Goal: Transaction & Acquisition: Purchase product/service

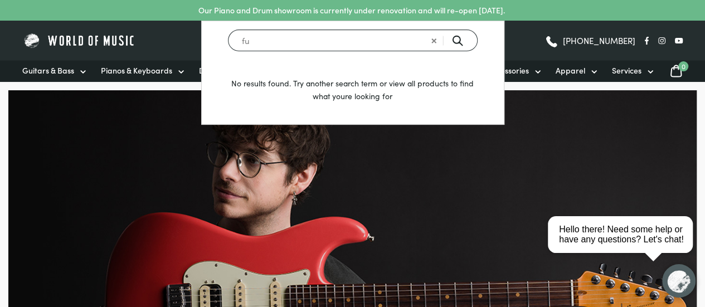
type input "f"
type input "earthquaker devices"
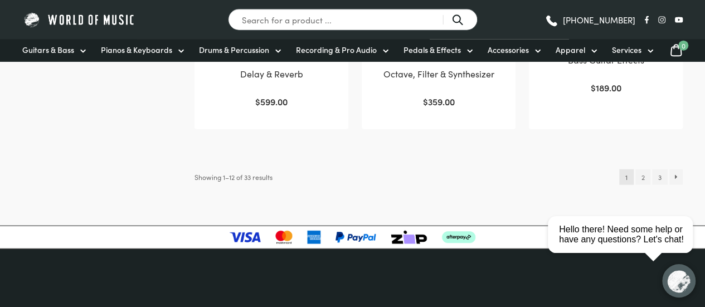
scroll to position [1293, 0]
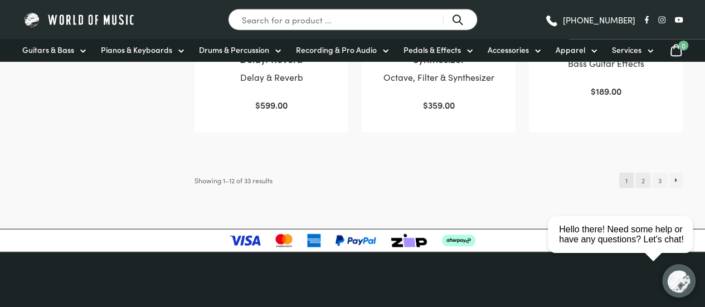
click at [645, 181] on link "2" at bounding box center [643, 181] width 15 height 16
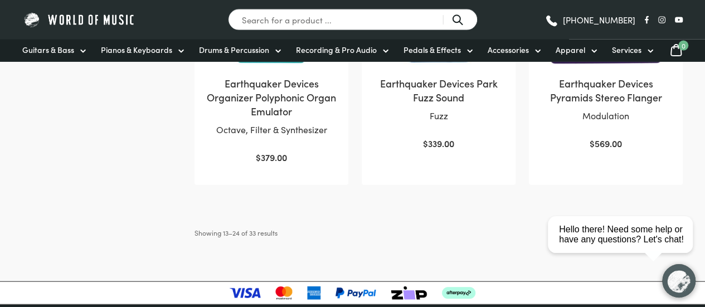
scroll to position [1266, 0]
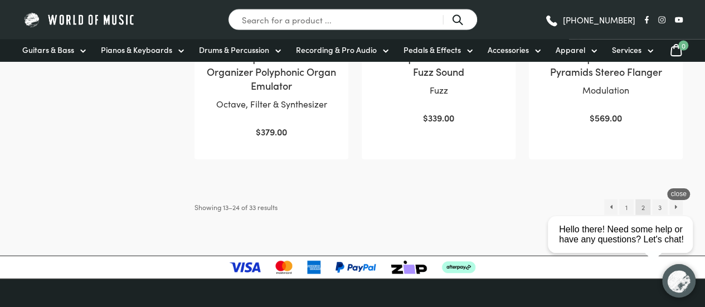
click at [657, 185] on html "close Hello there! Need some help or have any questions? Let's chat!" at bounding box center [625, 185] width 162 height 0
click at [661, 185] on html "close Hello there! Need some help or have any questions? Let's chat!" at bounding box center [625, 185] width 162 height 0
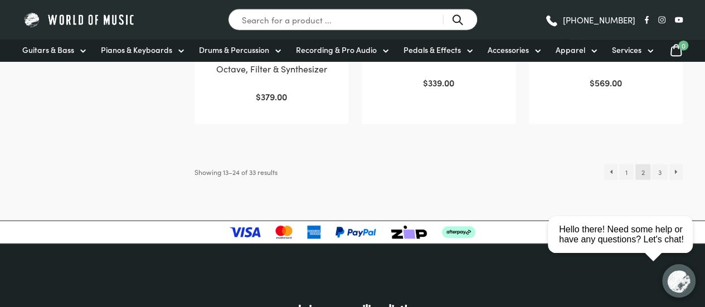
scroll to position [1302, 0]
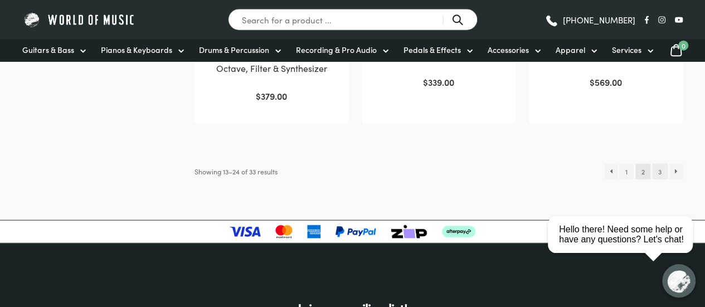
click at [661, 168] on link "3" at bounding box center [659, 172] width 15 height 16
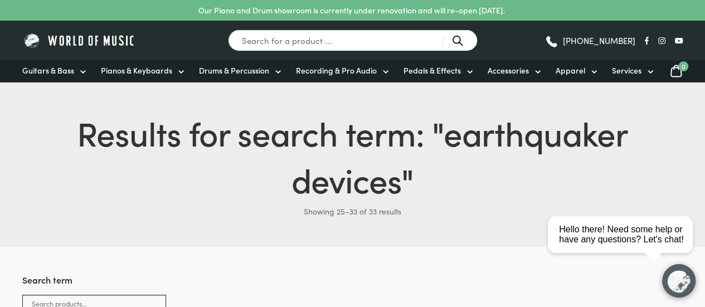
scroll to position [188, 0]
